Goal: Task Accomplishment & Management: Complete application form

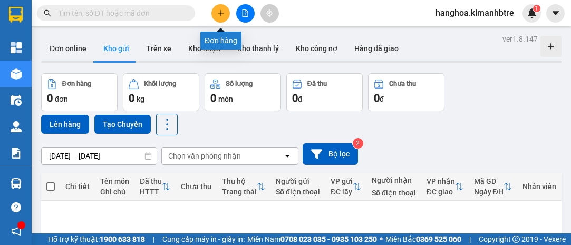
click at [218, 15] on icon "plus" at bounding box center [220, 12] width 7 height 7
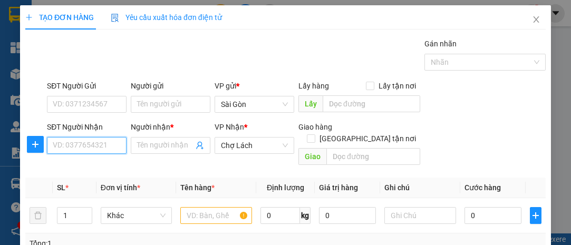
click at [71, 148] on input "SĐT Người Nhận" at bounding box center [87, 145] width 80 height 17
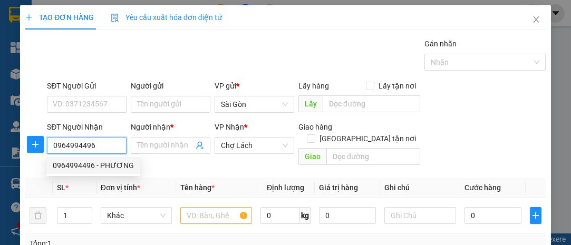
type input "0964994496"
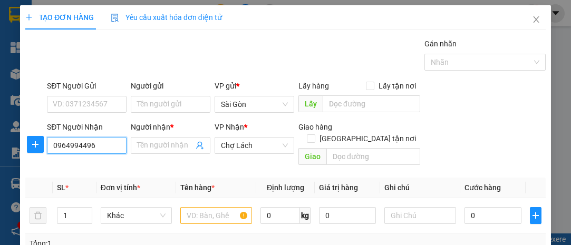
click at [110, 147] on input "0964994496" at bounding box center [87, 145] width 80 height 17
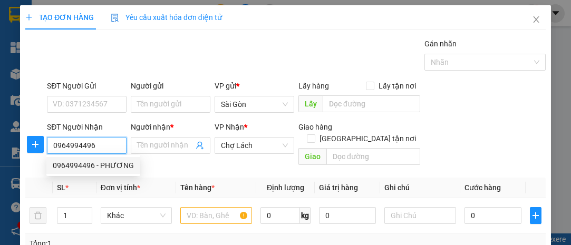
click at [109, 163] on div "0964994496 - PHƯƠNG" at bounding box center [93, 166] width 81 height 12
type input "PHƯƠNG"
type input "6 RI"
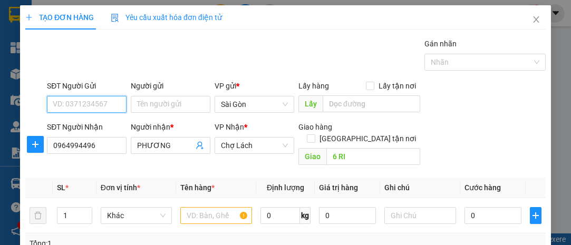
click at [92, 102] on input "SĐT Người Gửi" at bounding box center [87, 104] width 80 height 17
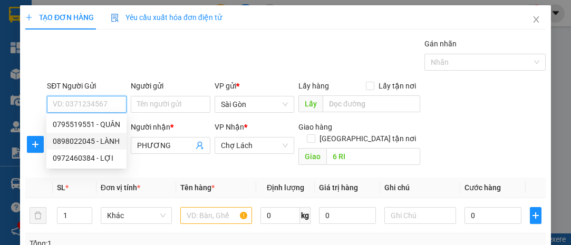
click at [107, 139] on div "0898022045 - LÀNH" at bounding box center [86, 142] width 67 height 12
type input "0898022045"
type input "LÀNH"
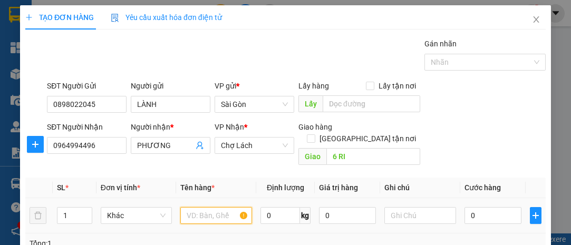
click at [194, 207] on input "text" at bounding box center [216, 215] width 72 height 17
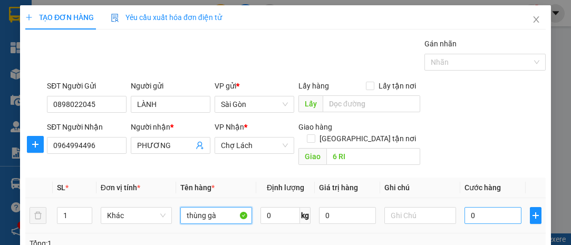
type input "thùng gà"
click at [488, 207] on input "0" at bounding box center [493, 215] width 57 height 17
type input "001"
type input "1"
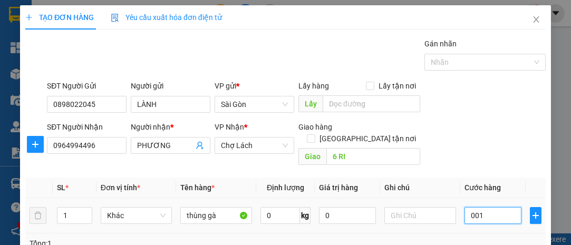
type input "0.010"
type input "10"
type input "00.100"
type input "100"
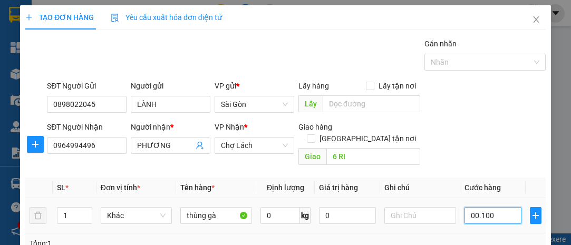
type input "100"
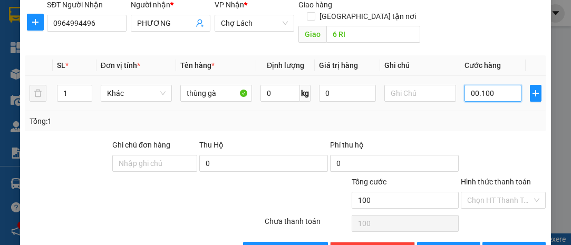
scroll to position [143, 0]
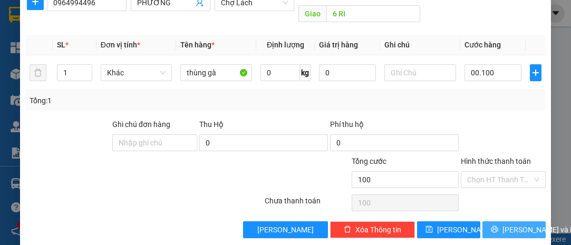
click at [513, 224] on span "[PERSON_NAME] và In" at bounding box center [540, 230] width 74 height 12
type input "100.000"
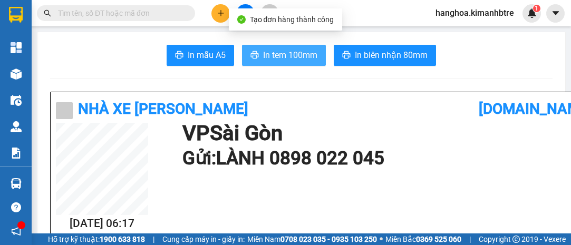
click at [281, 51] on span "In tem 100mm" at bounding box center [290, 55] width 54 height 13
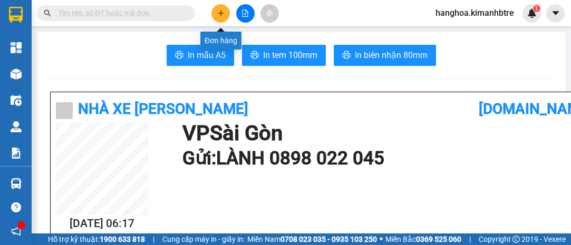
click at [219, 12] on icon "plus" at bounding box center [220, 12] width 7 height 7
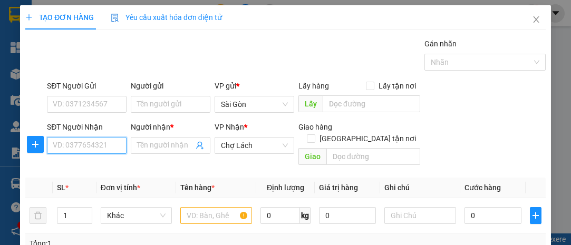
click at [83, 146] on input "SĐT Người Nhận" at bounding box center [87, 145] width 80 height 17
type input "0348361551"
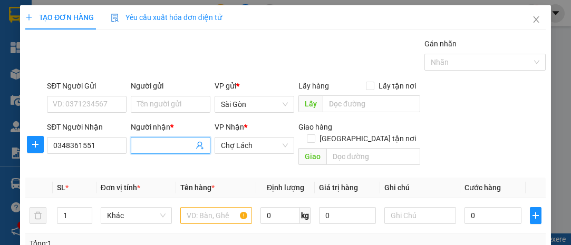
click at [145, 142] on input "Người nhận *" at bounding box center [165, 146] width 56 height 12
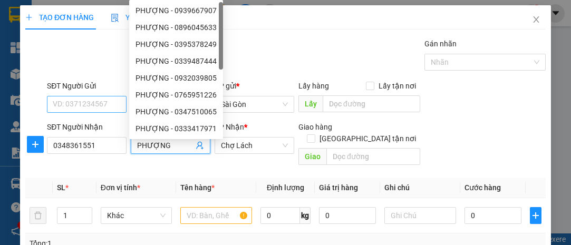
type input "PHƯỢNG"
click at [96, 103] on input "SĐT Người Gửi" at bounding box center [87, 104] width 80 height 17
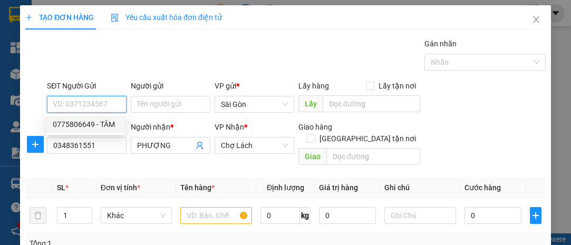
click at [93, 123] on div "0775806649 - TÂM" at bounding box center [86, 125] width 66 height 12
type input "0775806649"
type input "TÂM"
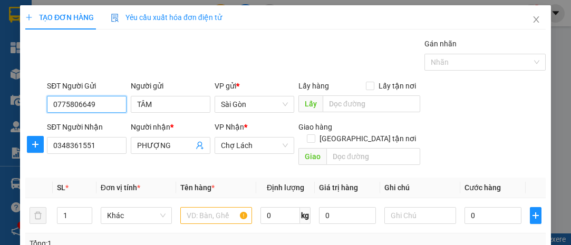
drag, startPoint x: 99, startPoint y: 105, endPoint x: 11, endPoint y: 97, distance: 88.5
click at [11, 97] on div "TẠO ĐƠN HÀNG Yêu cầu xuất hóa đơn điện tử Transit Pickup Surcharge Ids Transit …" at bounding box center [285, 122] width 571 height 245
click at [69, 104] on input "08680358" at bounding box center [87, 104] width 80 height 17
click at [69, 104] on input "086860358" at bounding box center [87, 104] width 80 height 17
type input "0868060358"
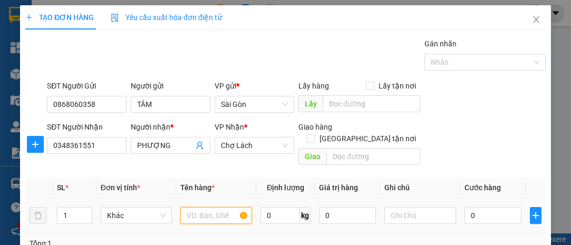
click at [207, 207] on input "text" at bounding box center [216, 215] width 72 height 17
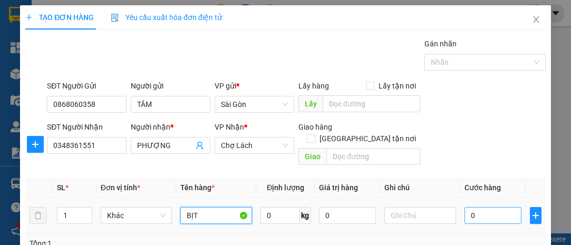
type input "BỊT"
click at [476, 207] on input "0" at bounding box center [493, 215] width 57 height 17
type input "002"
type input "2"
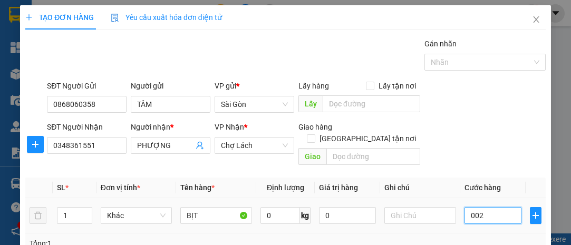
type input "0.020"
type input "20"
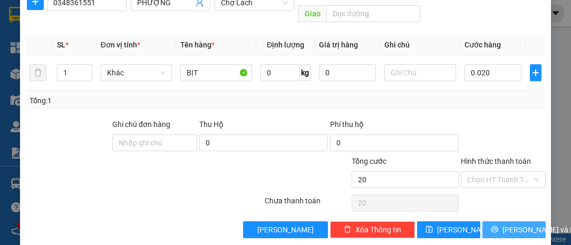
click at [507, 224] on span "[PERSON_NAME] và In" at bounding box center [540, 230] width 74 height 12
type input "20.000"
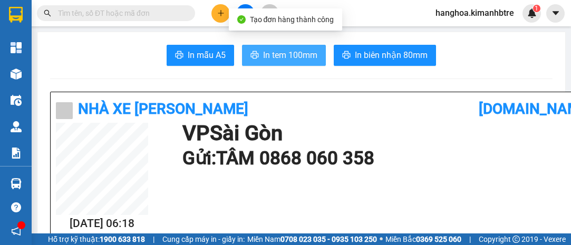
click at [267, 51] on span "In tem 100mm" at bounding box center [290, 55] width 54 height 13
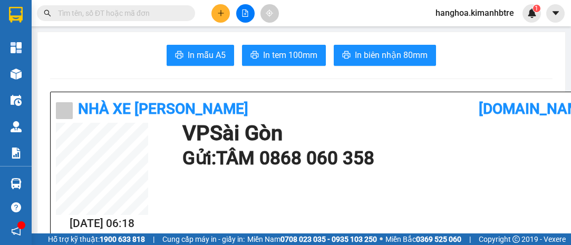
click at [223, 11] on icon "plus" at bounding box center [220, 12] width 7 height 7
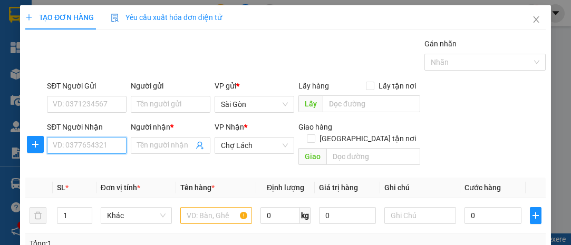
click at [77, 147] on input "SĐT Người Nhận" at bounding box center [87, 145] width 80 height 17
type input "0334499475"
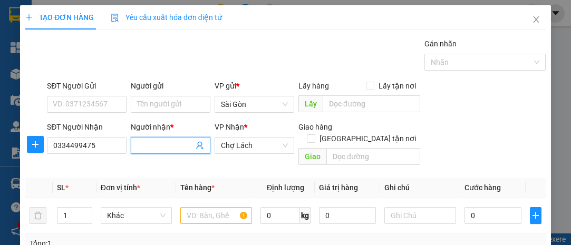
click at [156, 140] on input "Người nhận *" at bounding box center [165, 146] width 56 height 12
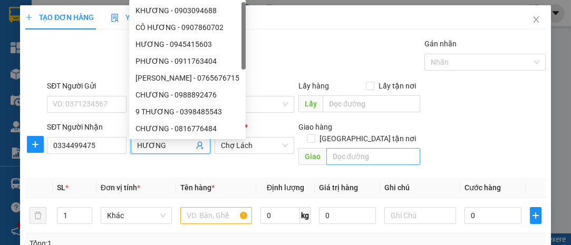
type input "HƯƠNG"
click at [331, 148] on input "text" at bounding box center [372, 156] width 93 height 17
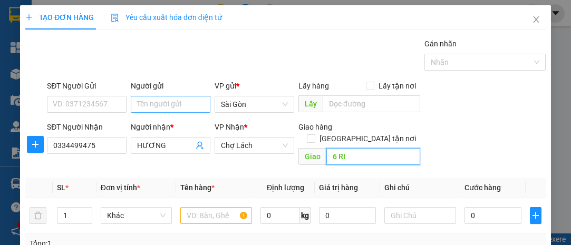
type input "6 RI"
click at [144, 104] on input "Người gửi" at bounding box center [171, 104] width 80 height 17
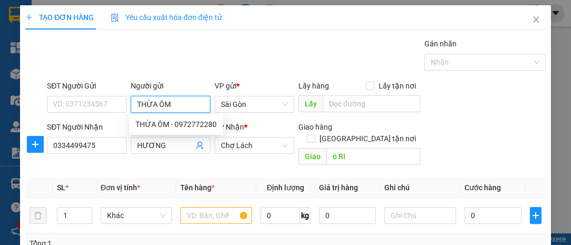
type input "THỪA ÔM"
click at [205, 59] on div "Gán nhãn Nhãn" at bounding box center [296, 56] width 503 height 37
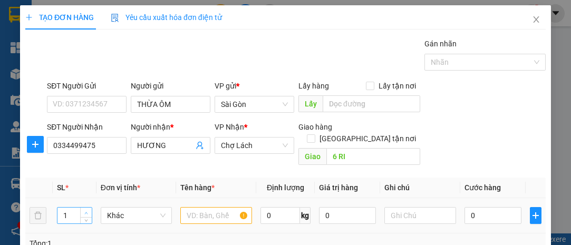
type input "2"
click at [89, 210] on span "up" at bounding box center [86, 213] width 6 height 6
click at [203, 207] on input "text" at bounding box center [216, 215] width 72 height 17
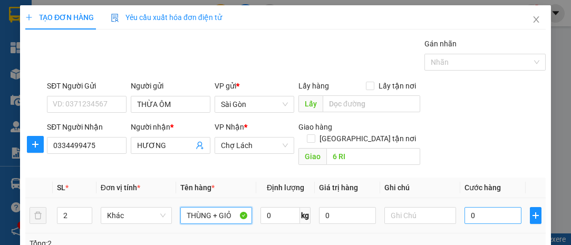
type input "THÙNG + GIỎ"
click at [472, 207] on input "0" at bounding box center [493, 215] width 57 height 17
type input "005"
type input "5"
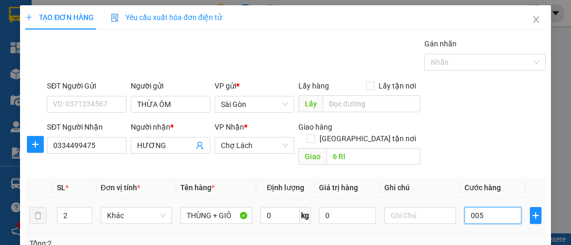
type input "0.050"
type input "50"
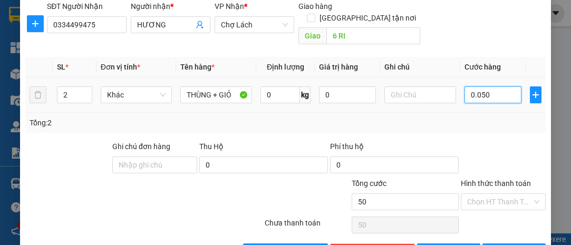
scroll to position [143, 0]
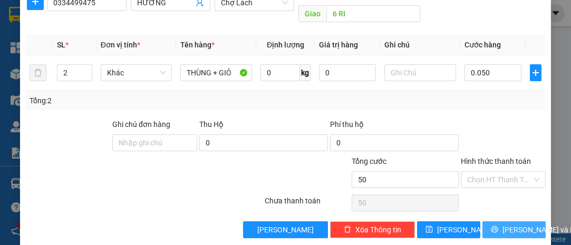
click at [497, 221] on button "[PERSON_NAME] và In" at bounding box center [513, 229] width 63 height 17
type input "50.000"
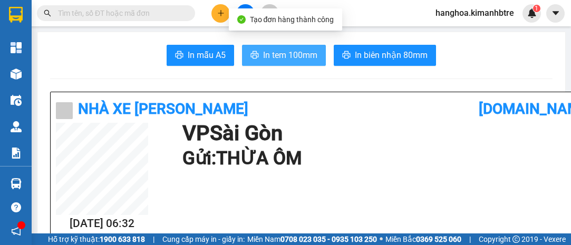
click at [304, 54] on span "In tem 100mm" at bounding box center [290, 55] width 54 height 13
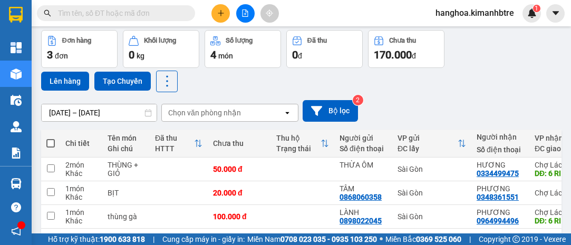
scroll to position [84, 0]
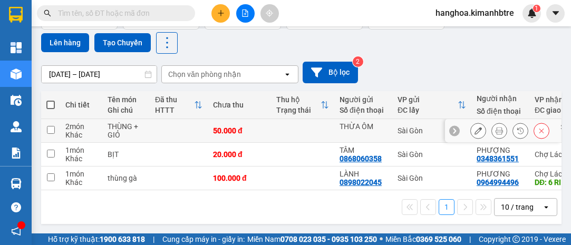
click at [475, 127] on icon at bounding box center [478, 130] width 7 height 7
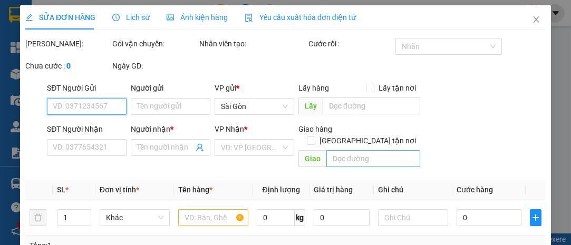
type input "THỪA ÔM"
type input "0334499475"
type input "HƯƠNG"
type input "6 RI"
type input "0"
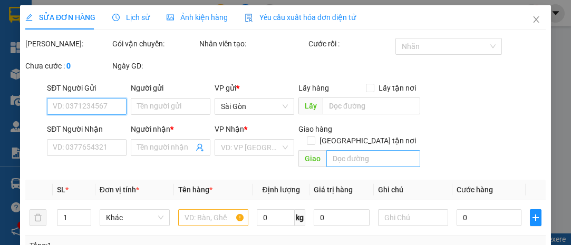
type input "50.000"
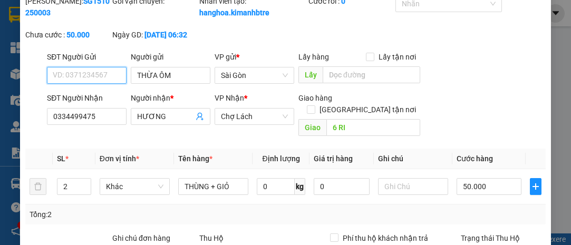
scroll to position [143, 0]
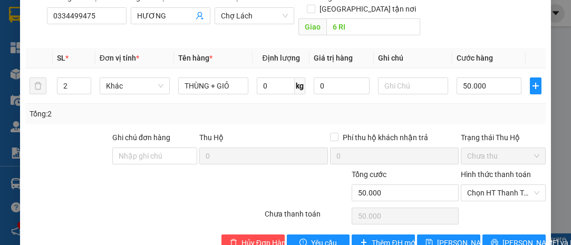
click at [489, 171] on label "Hình thức thanh toán" at bounding box center [496, 174] width 70 height 8
click at [489, 185] on input "Hình thức thanh toán" at bounding box center [499, 193] width 65 height 16
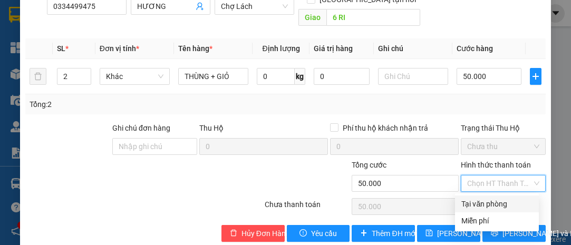
scroll to position [169, 0]
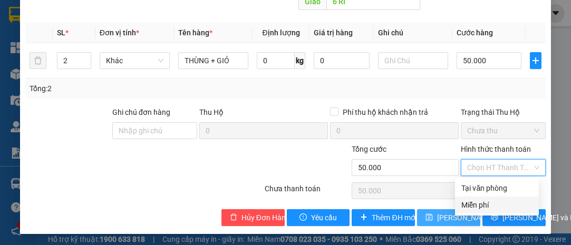
click at [448, 215] on span "[PERSON_NAME] thay đổi" at bounding box center [479, 218] width 84 height 12
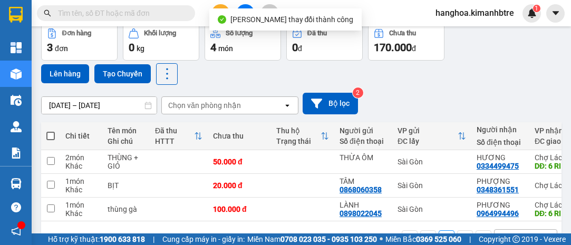
scroll to position [84, 0]
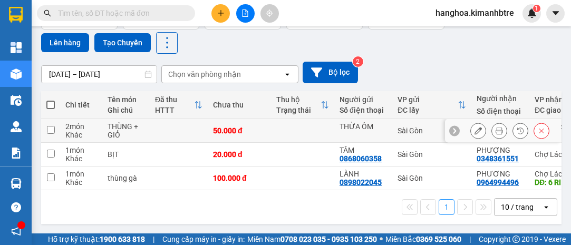
click at [475, 127] on icon at bounding box center [478, 130] width 7 height 7
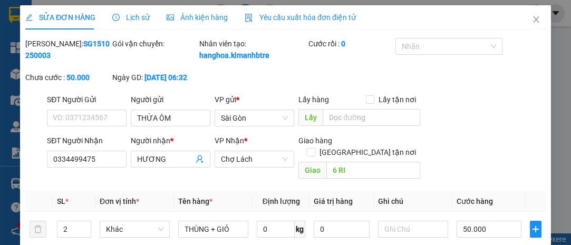
type input "THỪA ÔM"
type input "0334499475"
type input "HƯƠNG"
type input "6 RI"
type input "0"
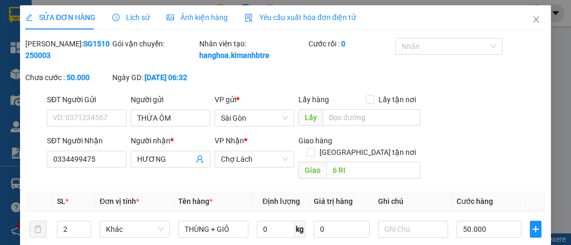
type input "50.000"
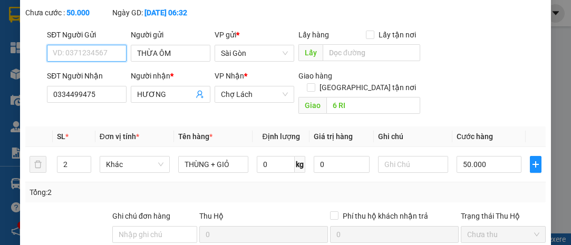
scroll to position [143, 0]
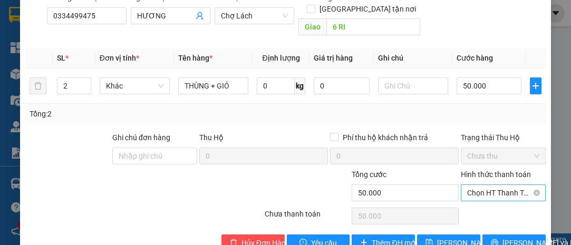
click at [497, 193] on span "Chọn HT Thanh Toán" at bounding box center [503, 193] width 72 height 16
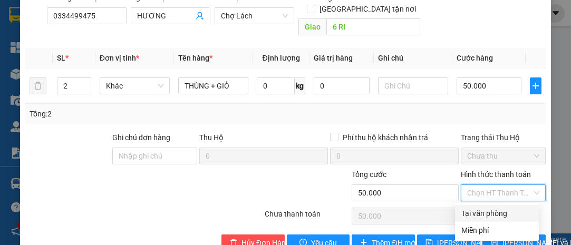
click at [495, 211] on div "Tại văn phòng" at bounding box center [496, 214] width 71 height 12
type input "0"
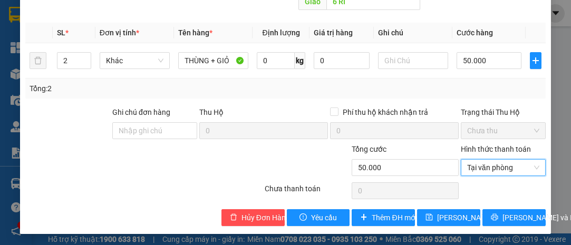
scroll to position [169, 0]
click at [451, 216] on span "[PERSON_NAME] thay đổi" at bounding box center [479, 218] width 84 height 12
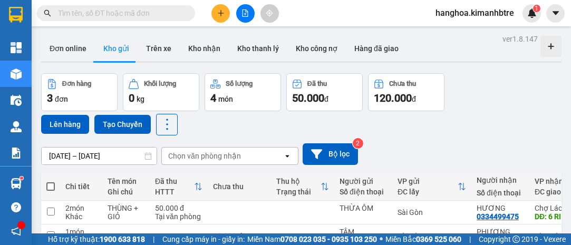
click at [217, 12] on icon "plus" at bounding box center [220, 12] width 7 height 7
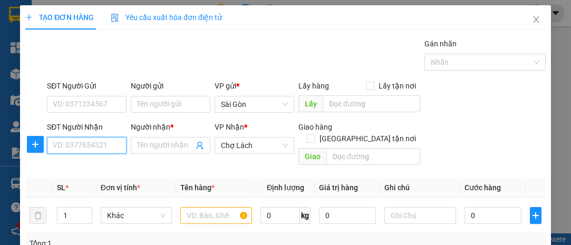
click at [95, 143] on input "SĐT Người Nhận" at bounding box center [87, 145] width 80 height 17
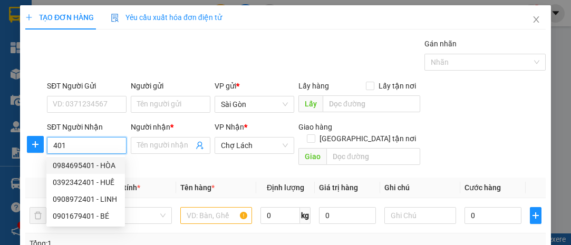
click at [51, 145] on input "401" at bounding box center [87, 145] width 80 height 17
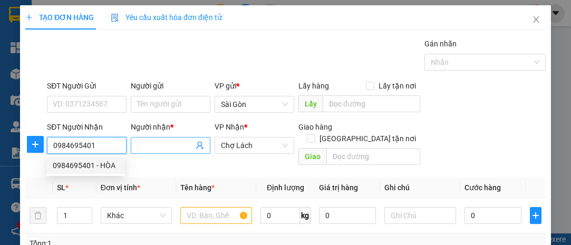
type input "0984695401"
click at [143, 145] on input "Người nhận *" at bounding box center [165, 146] width 56 height 12
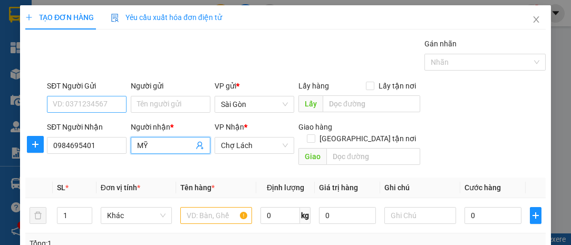
type input "MỸ"
click at [73, 101] on input "SĐT Người Gửi" at bounding box center [87, 104] width 80 height 17
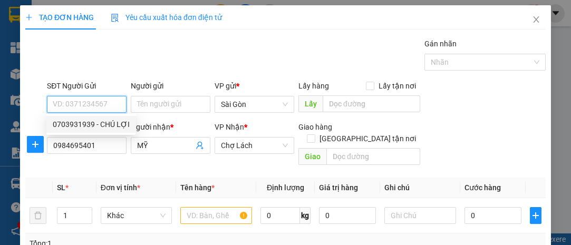
click at [80, 119] on div "0703931939 - CHÚ LỢI" at bounding box center [91, 125] width 77 height 12
type input "0703931939"
type input "CHÚ LỢI"
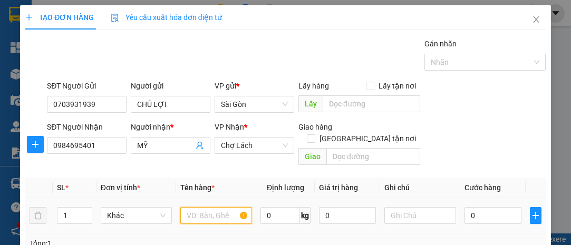
click at [200, 207] on input "text" at bounding box center [216, 215] width 72 height 17
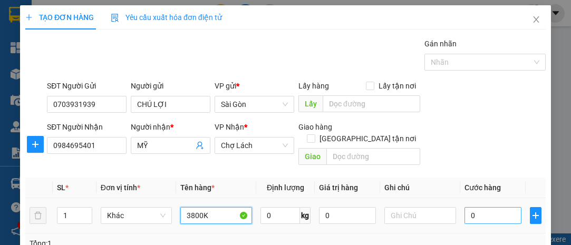
type input "3800K"
click at [476, 207] on input "0" at bounding box center [493, 215] width 57 height 17
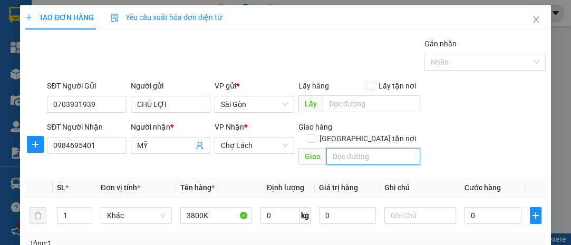
click at [355, 148] on input "text" at bounding box center [372, 156] width 93 height 17
type input "6 RI"
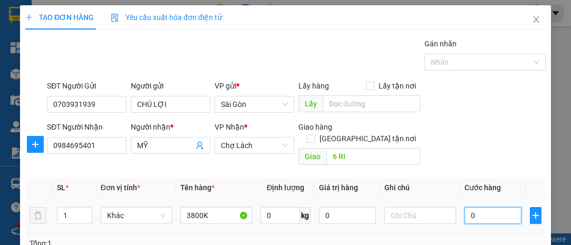
click at [480, 207] on input "0" at bounding box center [493, 215] width 57 height 17
type input "003"
type input "3"
type input "0.030"
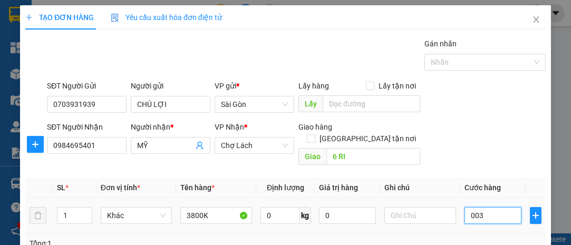
type input "30"
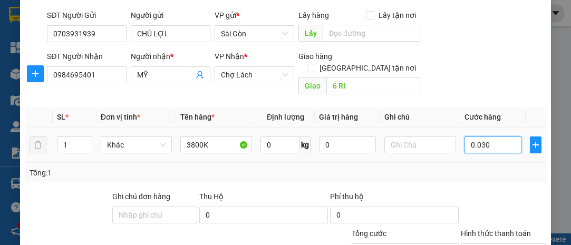
scroll to position [143, 0]
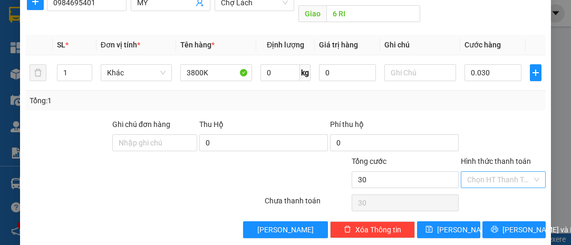
click at [470, 172] on input "Hình thức thanh toán" at bounding box center [499, 180] width 65 height 16
type input "30.000"
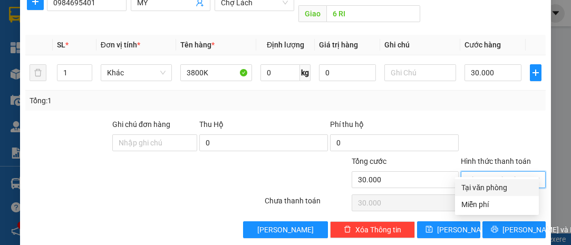
click at [490, 186] on div "Tại văn phòng" at bounding box center [496, 188] width 71 height 12
type input "0"
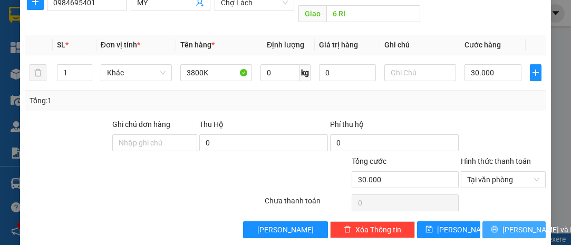
click at [513, 224] on span "[PERSON_NAME] và In" at bounding box center [540, 230] width 74 height 12
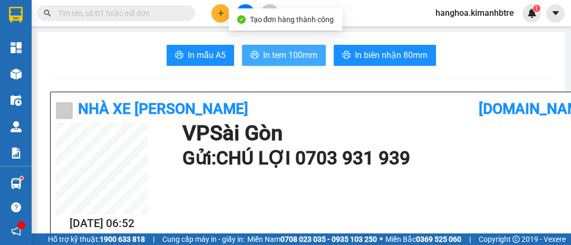
click at [276, 52] on span "In tem 100mm" at bounding box center [290, 55] width 54 height 13
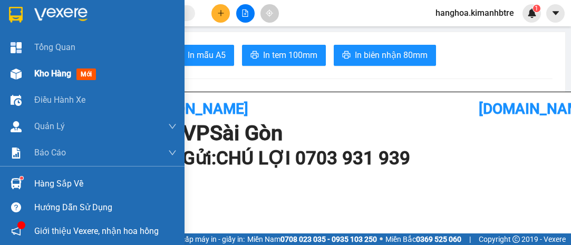
click at [47, 71] on span "Kho hàng" at bounding box center [52, 74] width 37 height 10
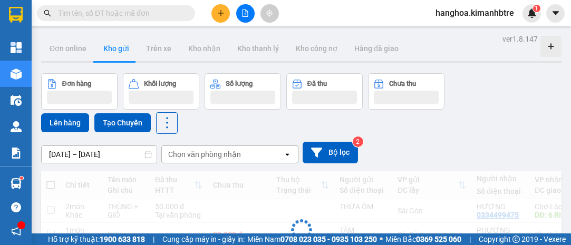
click at [49, 184] on div "Đang tải dữ liệu" at bounding box center [301, 237] width 520 height 133
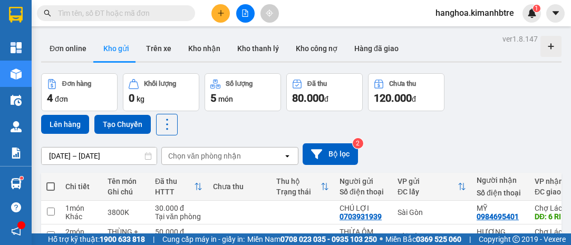
click at [49, 184] on span at bounding box center [50, 186] width 8 height 8
click at [51, 181] on input "checkbox" at bounding box center [51, 181] width 0 height 0
checkbox input "true"
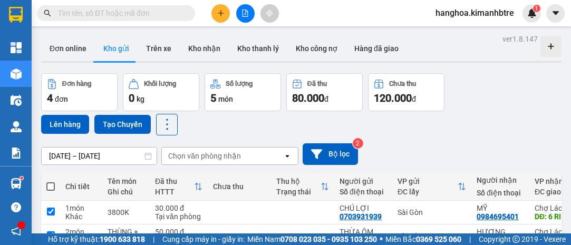
checkbox input "true"
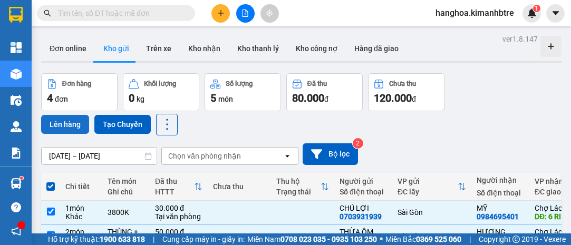
click at [63, 124] on button "Lên hàng" at bounding box center [65, 124] width 48 height 19
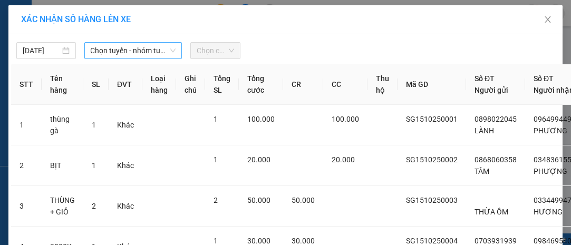
click at [96, 43] on span "Chọn tuyến - nhóm tuyến" at bounding box center [133, 51] width 85 height 16
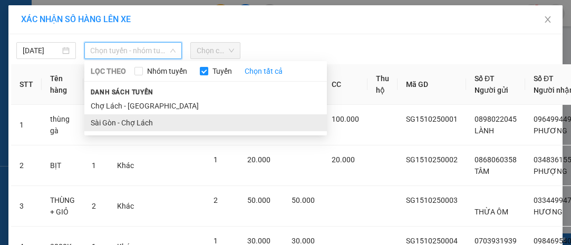
click at [138, 122] on li "Sài Gòn - Chợ Lách" at bounding box center [205, 122] width 243 height 17
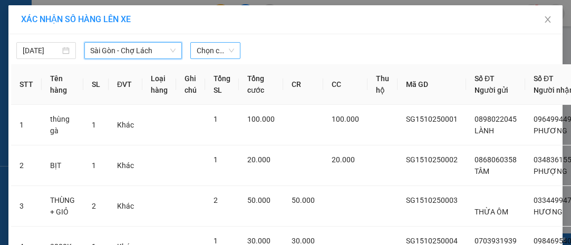
click at [217, 47] on span "Chọn chuyến" at bounding box center [215, 51] width 37 height 16
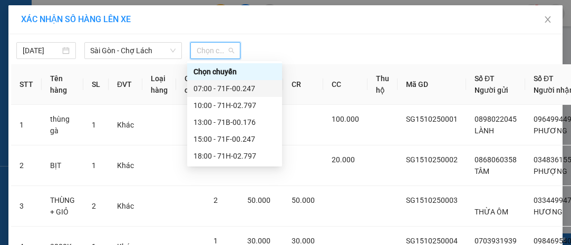
click at [224, 86] on div "07:00 - 71F-00.247" at bounding box center [235, 89] width 82 height 12
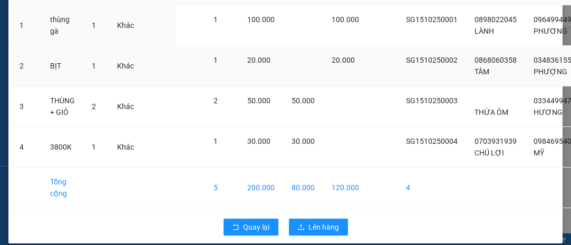
scroll to position [143, 0]
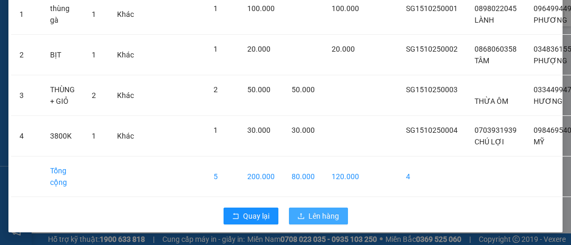
click at [321, 214] on span "Lên hàng" at bounding box center [324, 216] width 31 height 12
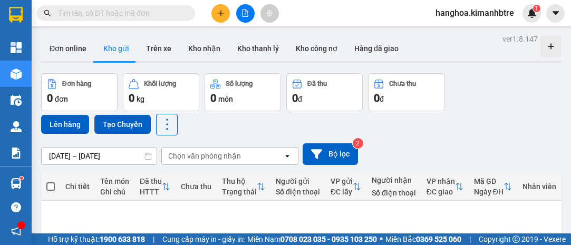
click at [242, 8] on button at bounding box center [245, 13] width 18 height 18
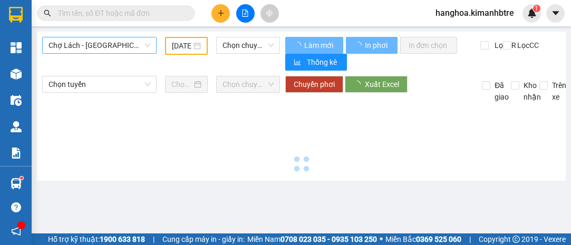
click at [93, 40] on span "Chợ Lách - [GEOGRAPHIC_DATA]" at bounding box center [100, 45] width 102 height 16
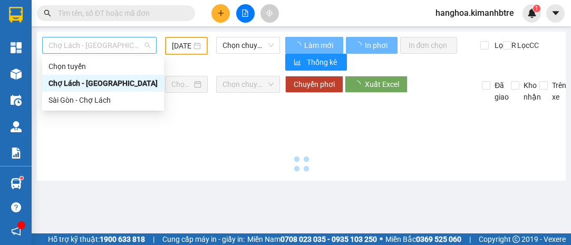
type input "[DATE]"
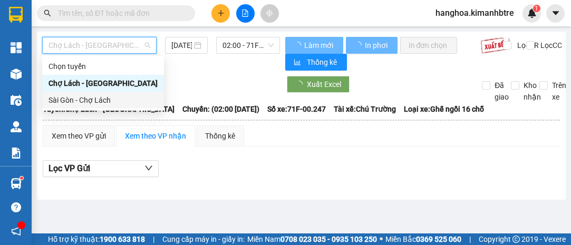
click at [108, 99] on div "Sài Gòn - Chợ Lách" at bounding box center [103, 100] width 109 height 12
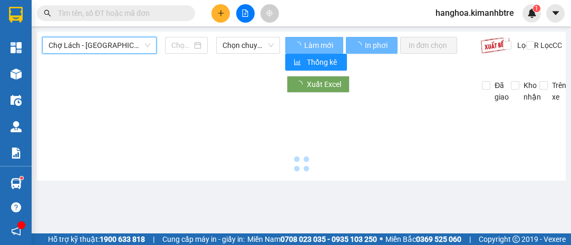
type input "[DATE]"
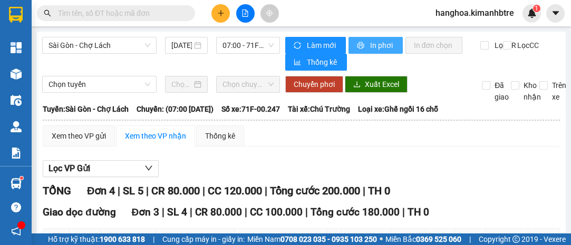
click at [364, 44] on button "In phơi" at bounding box center [376, 45] width 54 height 17
click at [372, 42] on span "In phơi" at bounding box center [382, 46] width 24 height 12
click at [370, 44] on span "In phơi" at bounding box center [382, 46] width 24 height 12
click at [370, 43] on span "In phơi" at bounding box center [382, 46] width 24 height 12
click at [370, 46] on span "In phơi" at bounding box center [382, 46] width 24 height 12
